Goal: Task Accomplishment & Management: Manage account settings

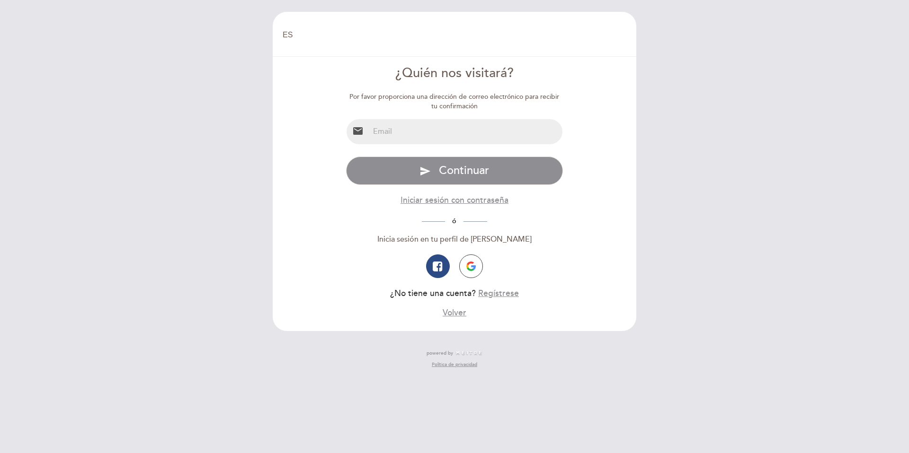
select select "es"
click at [408, 130] on input "email" at bounding box center [466, 131] width 194 height 25
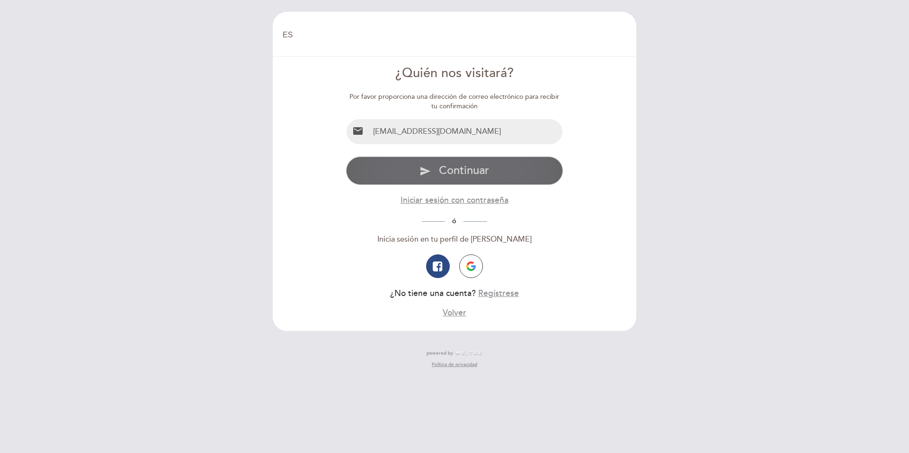
type input "[EMAIL_ADDRESS][DOMAIN_NAME]"
click at [460, 173] on span "Continuar" at bounding box center [464, 171] width 50 height 14
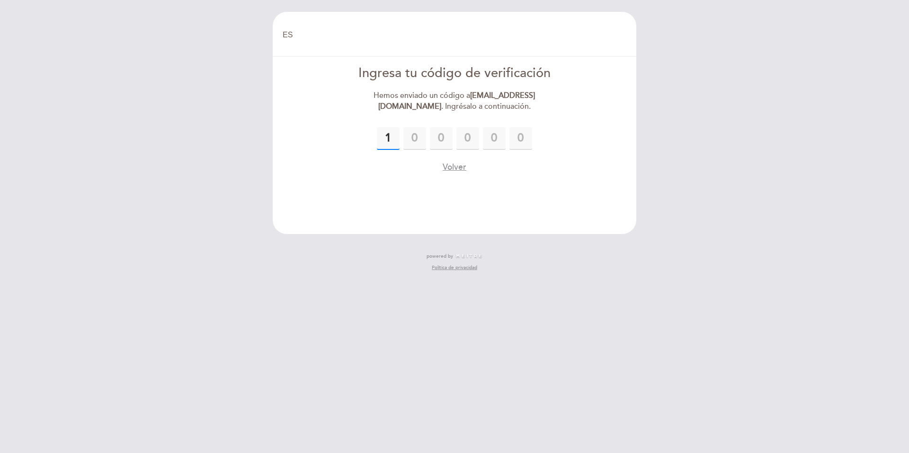
type input "1"
type input "5"
type input "7"
type input "6"
type input "9"
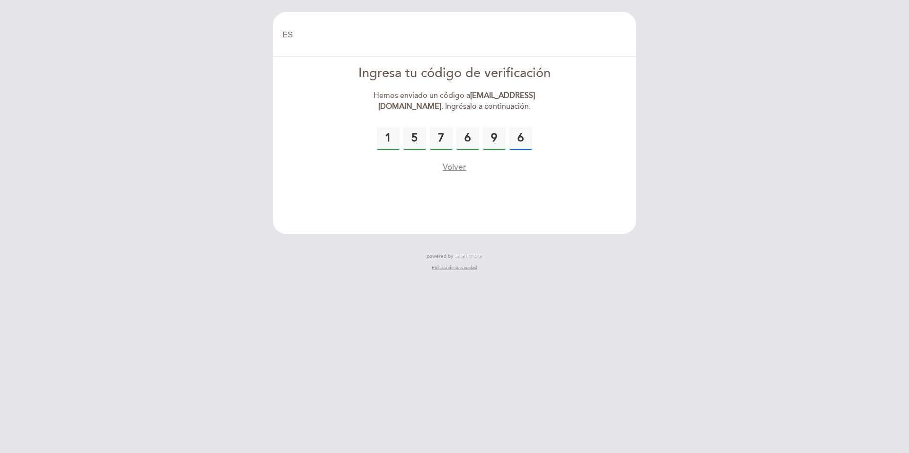
type input "6"
